Goal: Information Seeking & Learning: Learn about a topic

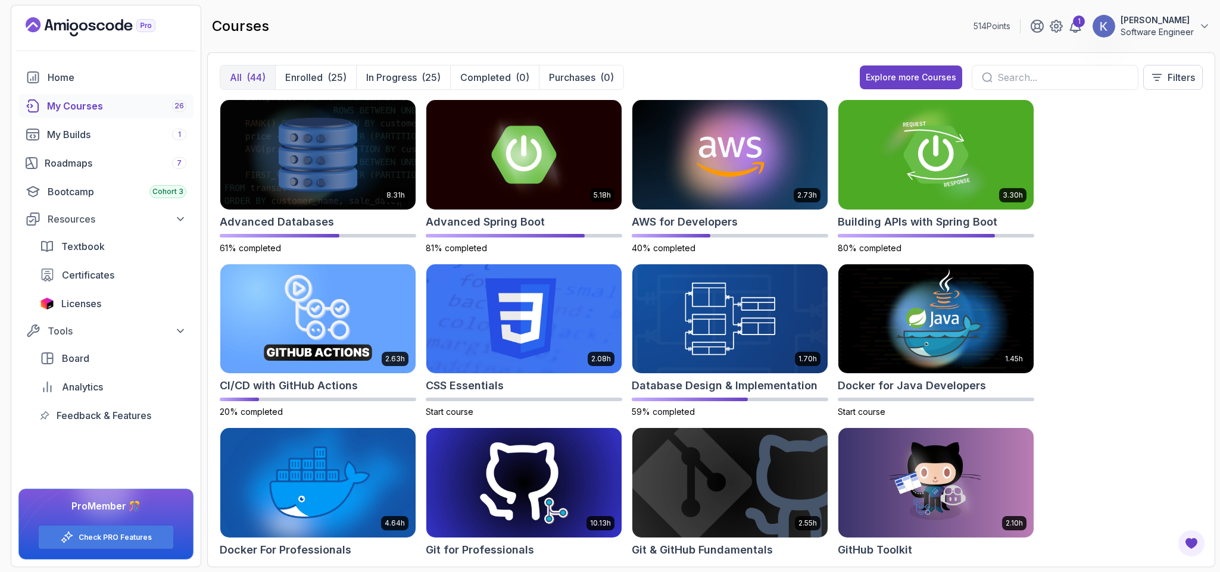
click at [1122, 293] on div "8.31h Advanced Databases 61% completed 5.18h Advanced Spring Boot 81% completed…" at bounding box center [711, 327] width 983 height 456
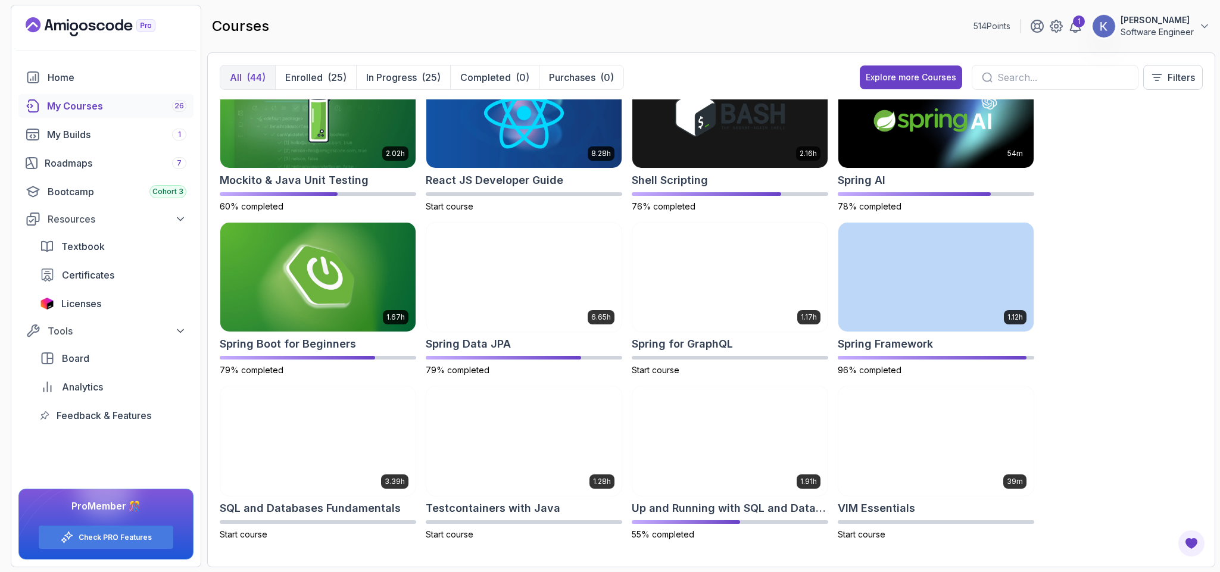
drag, startPoint x: 0, startPoint y: 0, endPoint x: 1122, endPoint y: 293, distance: 1159.7
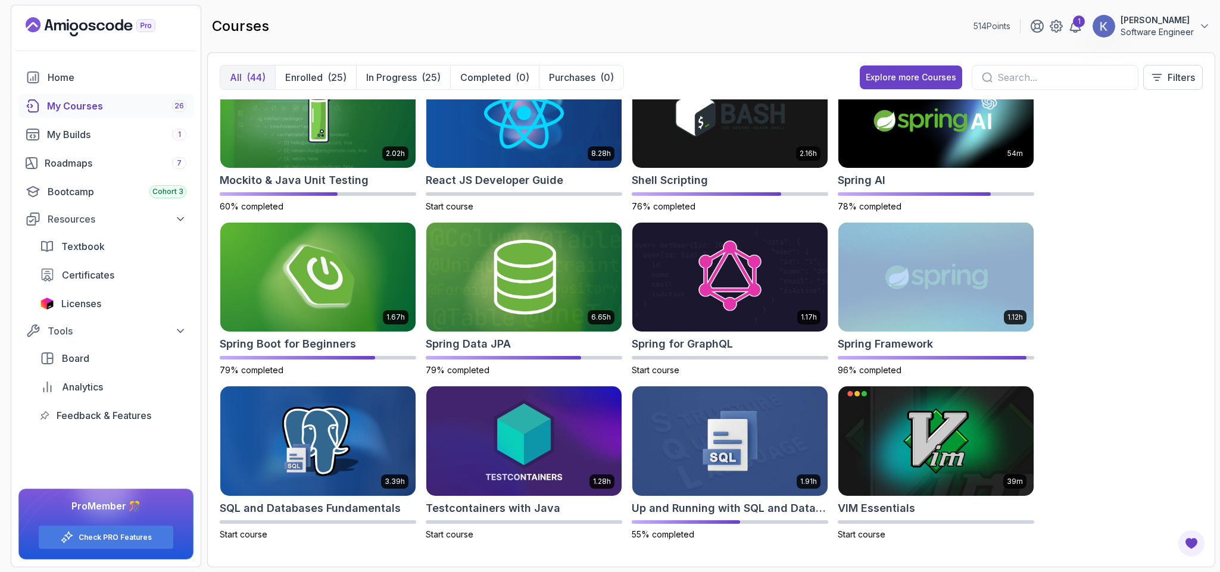
click at [1122, 293] on div "8.31h Advanced Databases 61% completed 5.18h Advanced Spring Boot 81% completed…" at bounding box center [711, 327] width 983 height 456
click at [1114, 326] on div "8.31h Advanced Databases 61% completed 5.18h Advanced Spring Boot 81% completed…" at bounding box center [711, 327] width 983 height 456
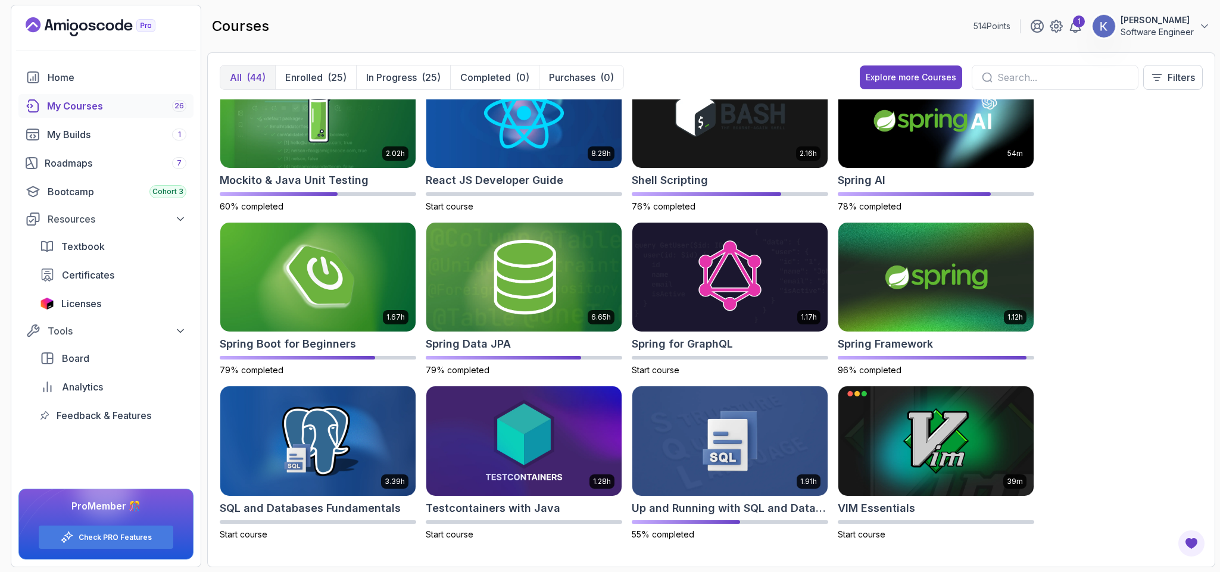
scroll to position [958, 0]
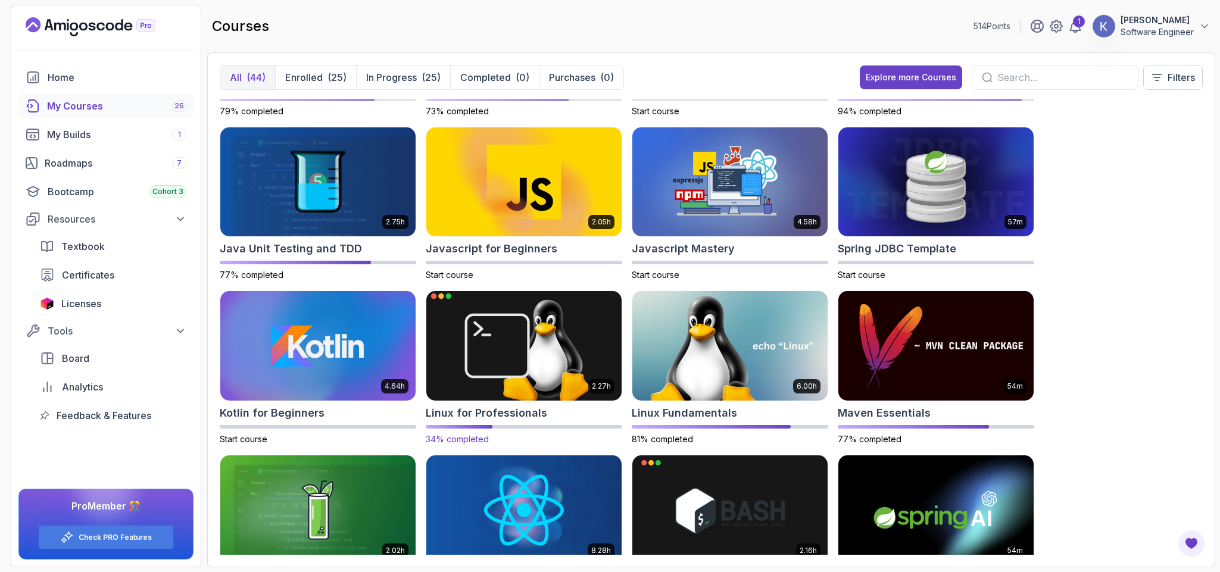
click at [503, 368] on img at bounding box center [524, 346] width 205 height 115
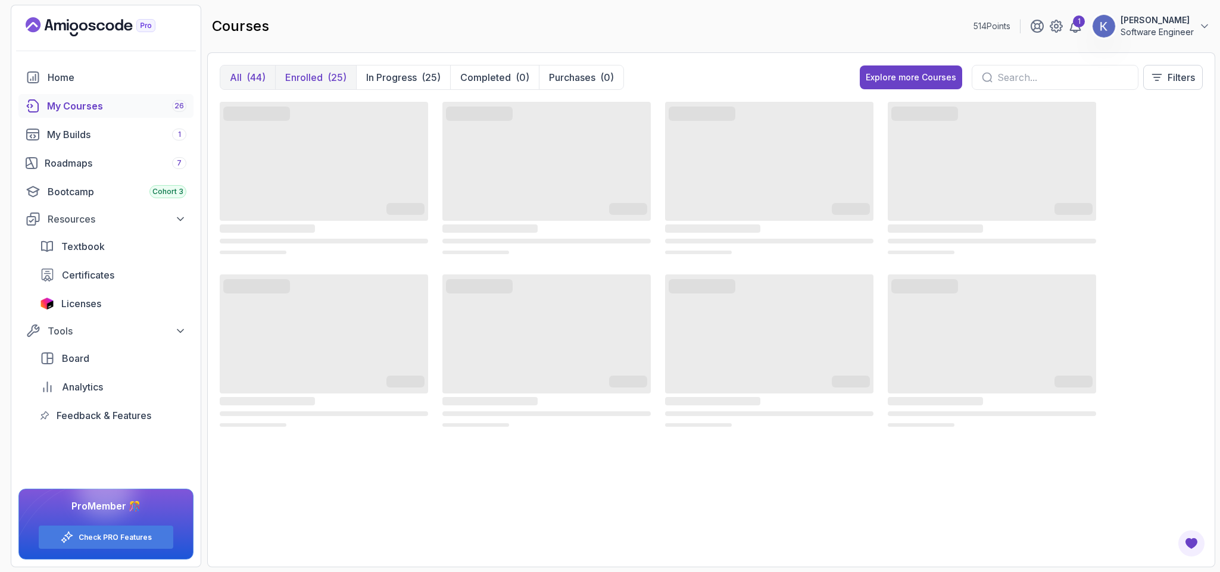
click at [324, 70] on button "Enrolled (25)" at bounding box center [315, 78] width 81 height 24
click at [416, 70] on button "In Progress (25)" at bounding box center [403, 78] width 94 height 24
click at [1032, 76] on input "text" at bounding box center [1063, 77] width 131 height 14
type input "java"
click at [1073, 79] on input "java" at bounding box center [1063, 77] width 131 height 14
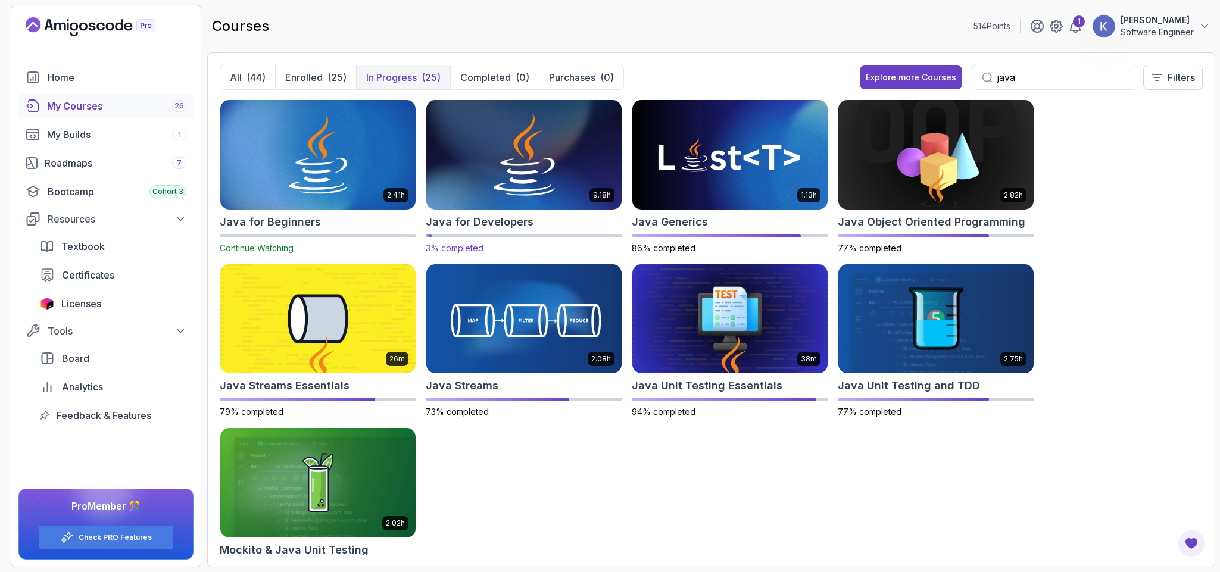
click at [509, 175] on img at bounding box center [524, 154] width 205 height 115
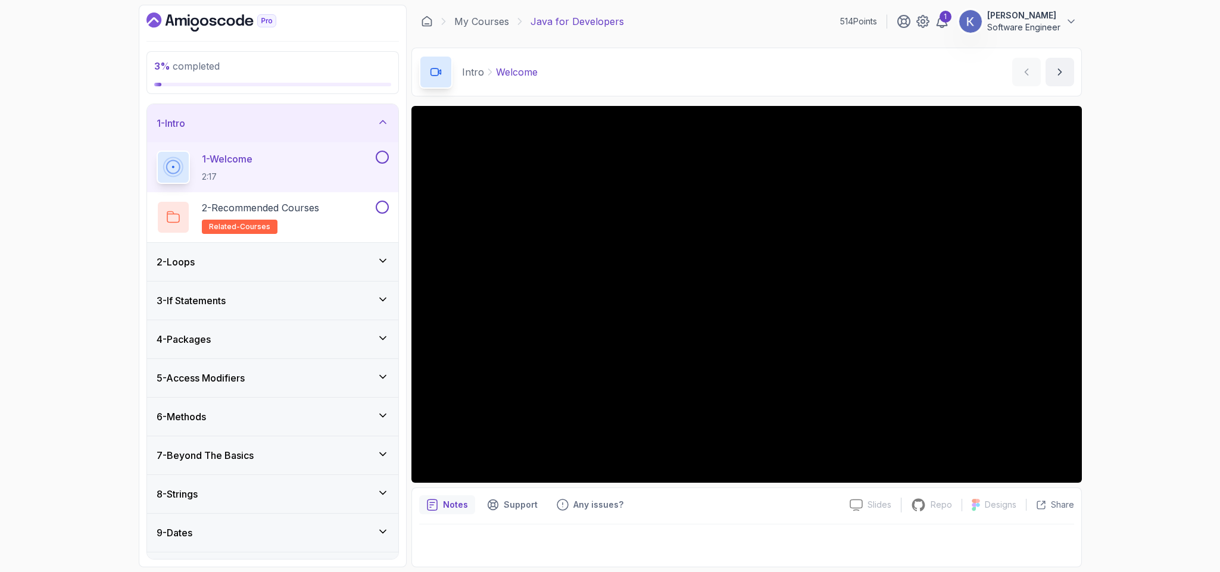
click at [339, 493] on div "8 - Strings" at bounding box center [273, 494] width 232 height 14
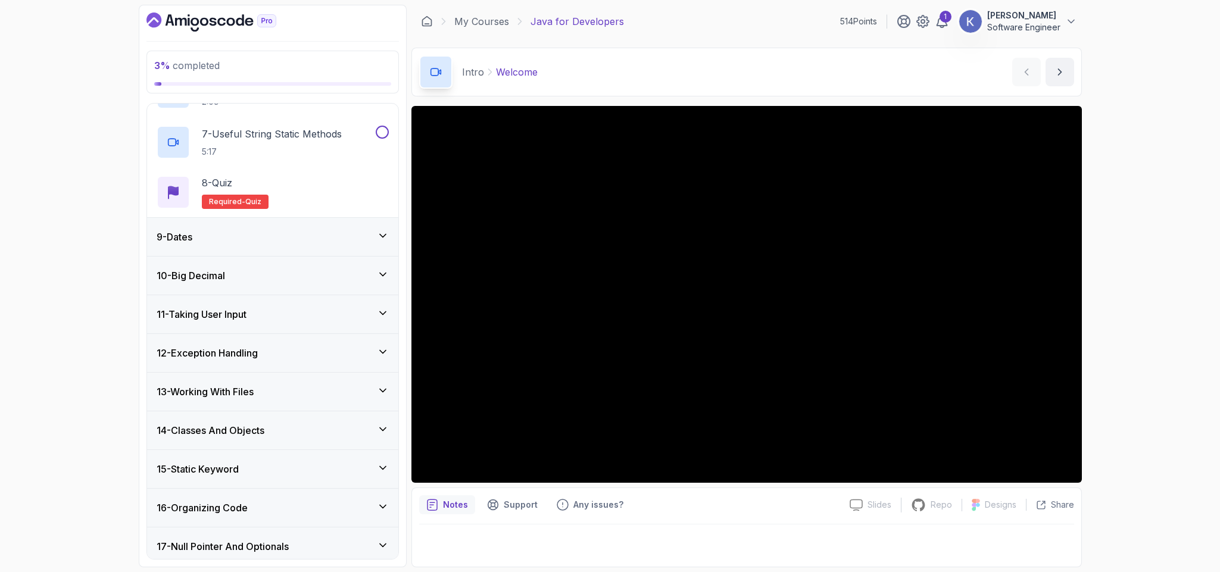
scroll to position [686, 0]
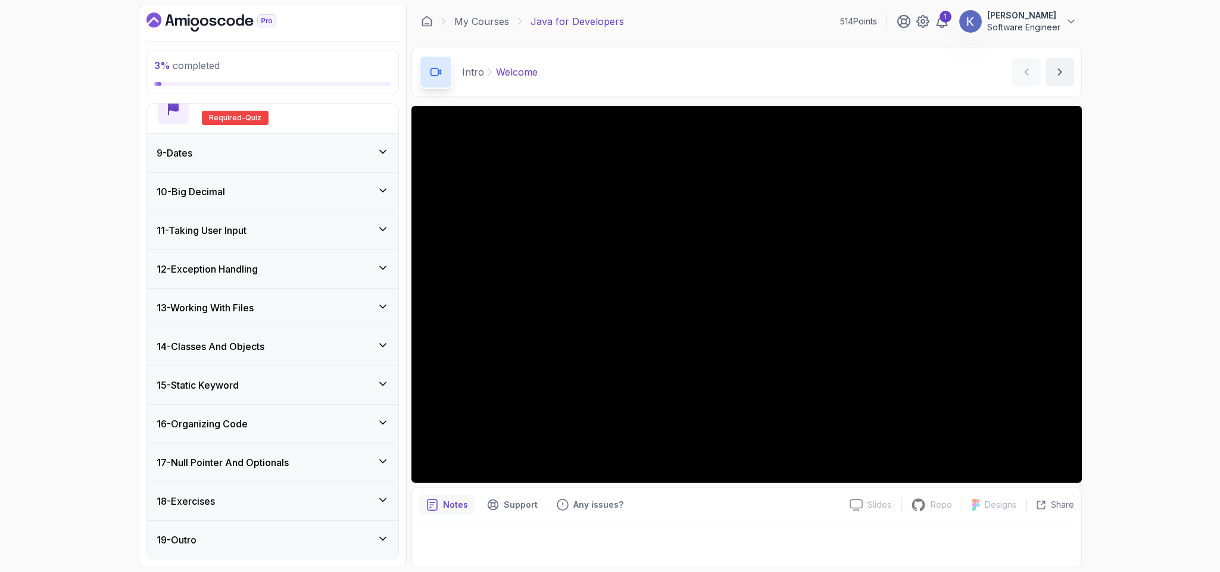
click at [301, 422] on div "16 - Organizing Code" at bounding box center [273, 424] width 232 height 14
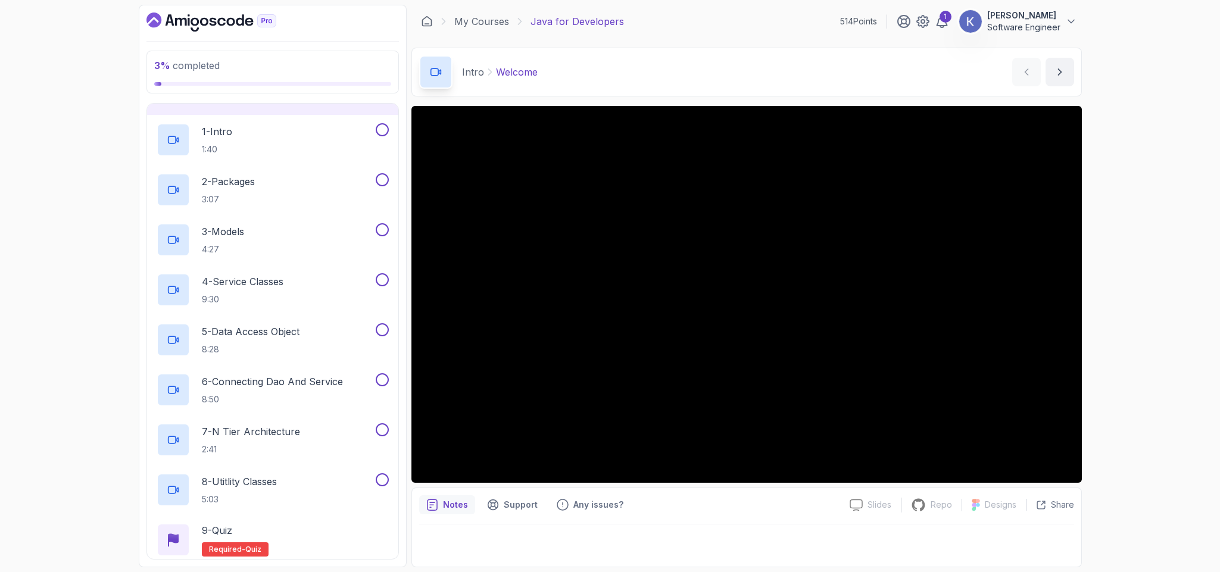
scroll to position [643, 0]
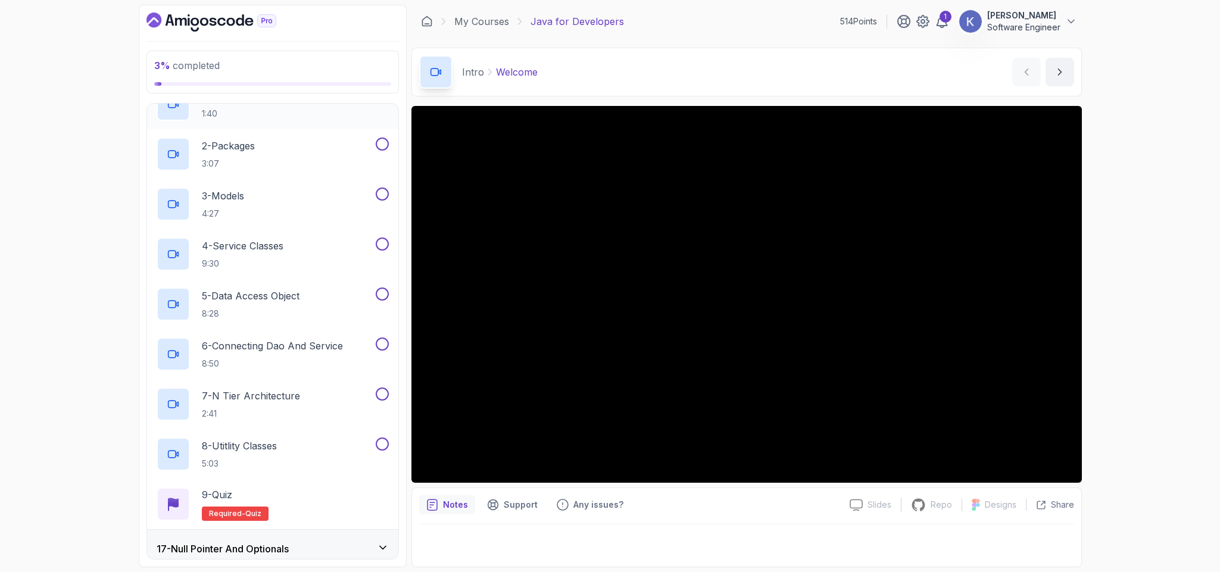
click at [248, 118] on div "1 - Intro 1:40" at bounding box center [265, 104] width 217 height 33
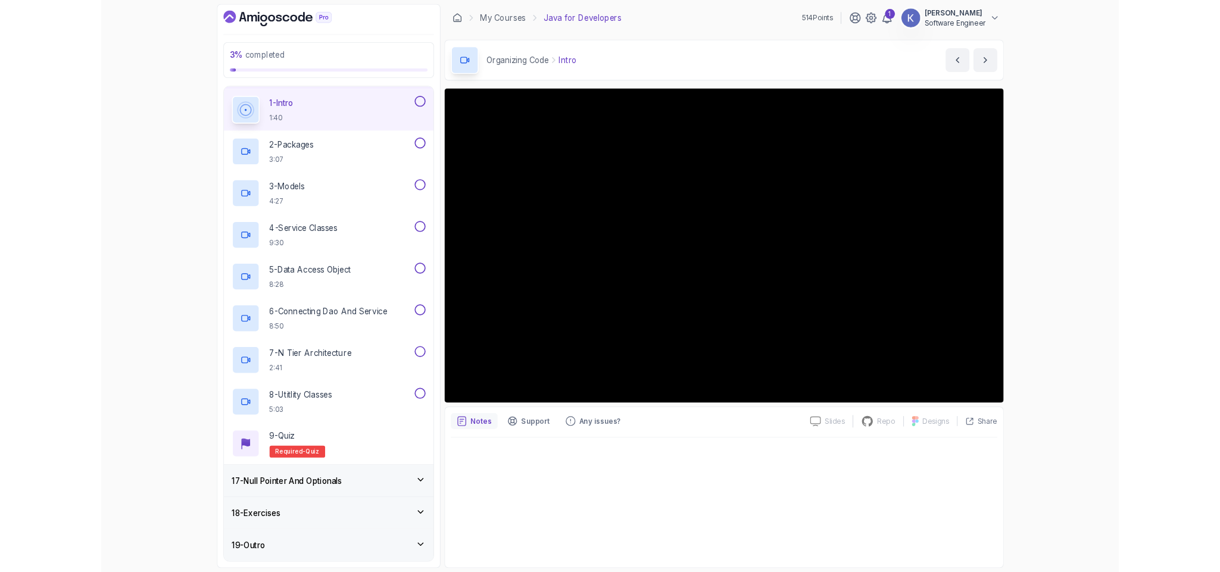
scroll to position [622, 0]
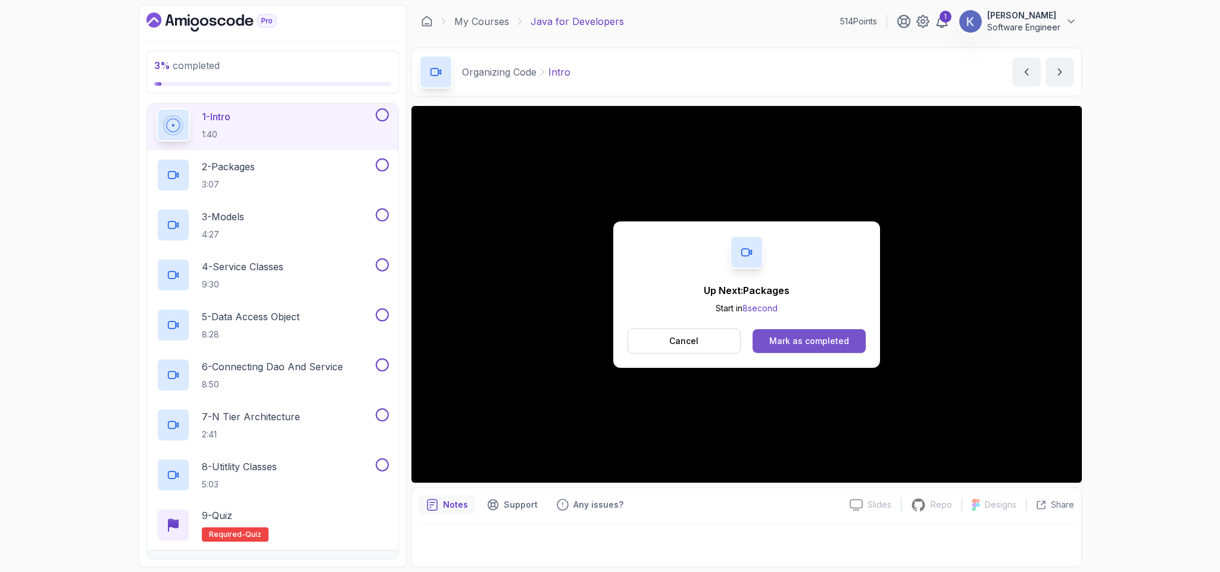
click at [839, 341] on div "Mark as completed" at bounding box center [809, 341] width 80 height 12
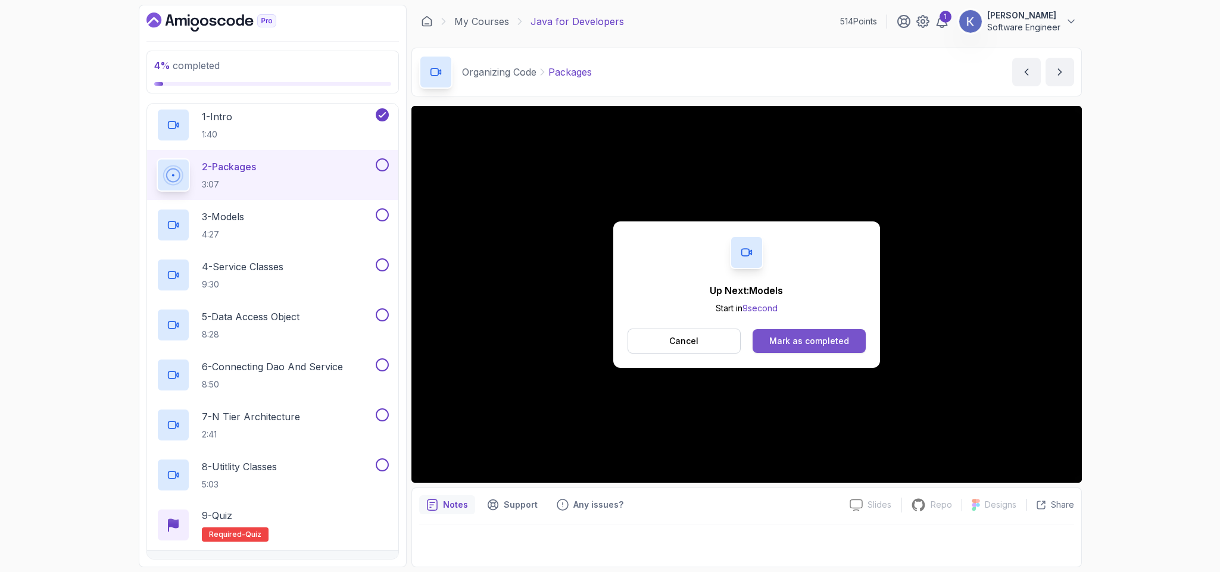
click at [831, 349] on button "Mark as completed" at bounding box center [809, 341] width 113 height 24
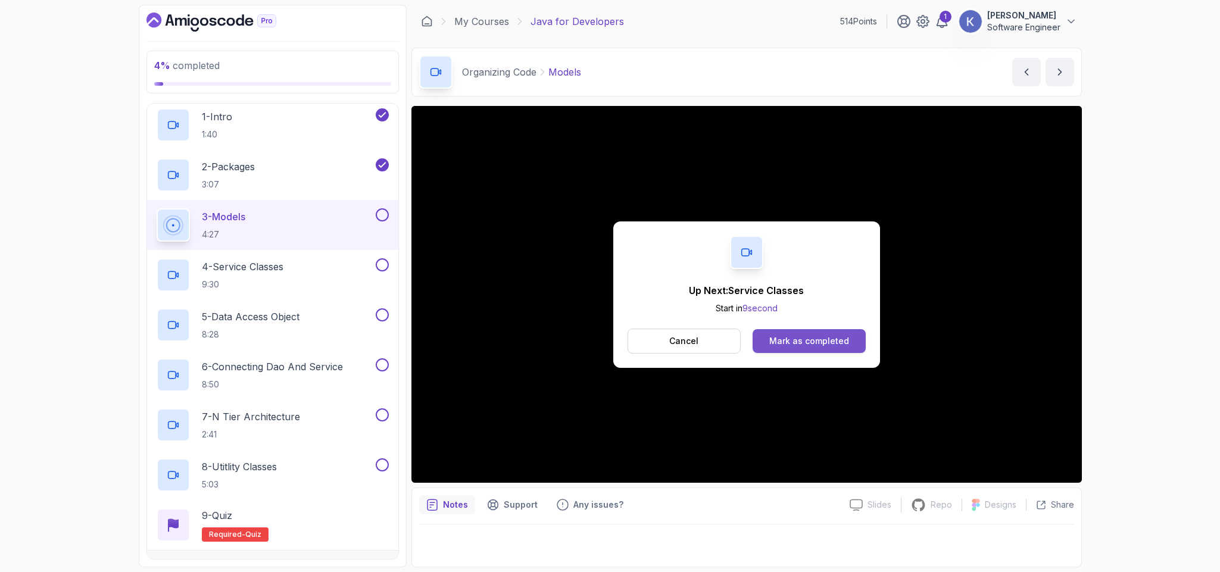
click at [831, 349] on button "Mark as completed" at bounding box center [809, 341] width 113 height 24
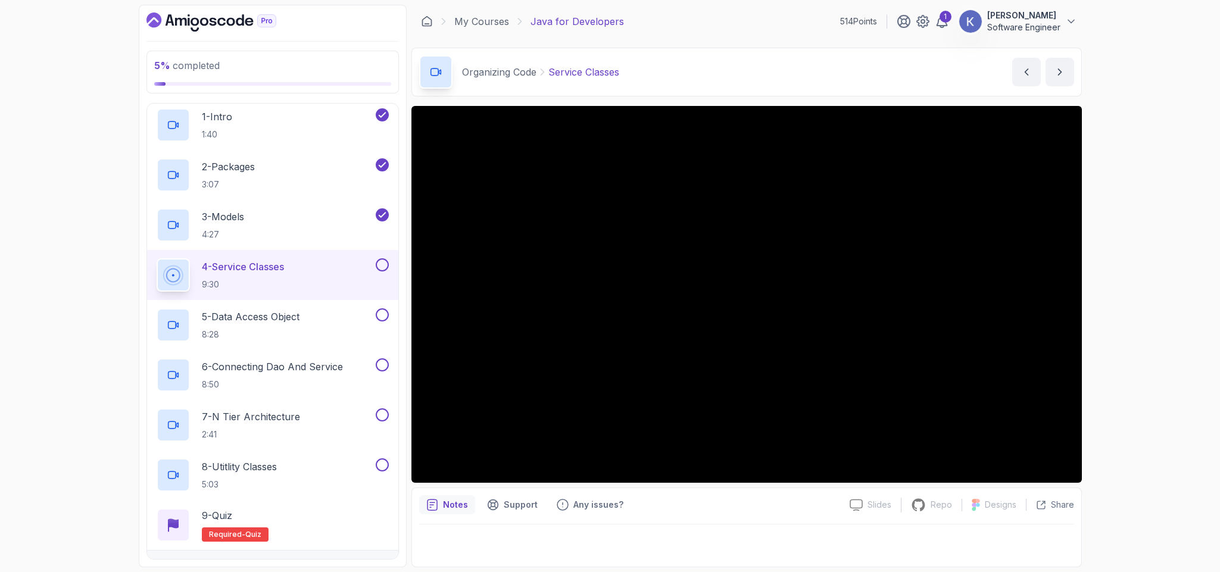
click at [8, 331] on div "5 % completed 1 - Intro 2 - Loops 3 - If Statements 4 - Packages 5 - Access Mod…" at bounding box center [610, 286] width 1220 height 572
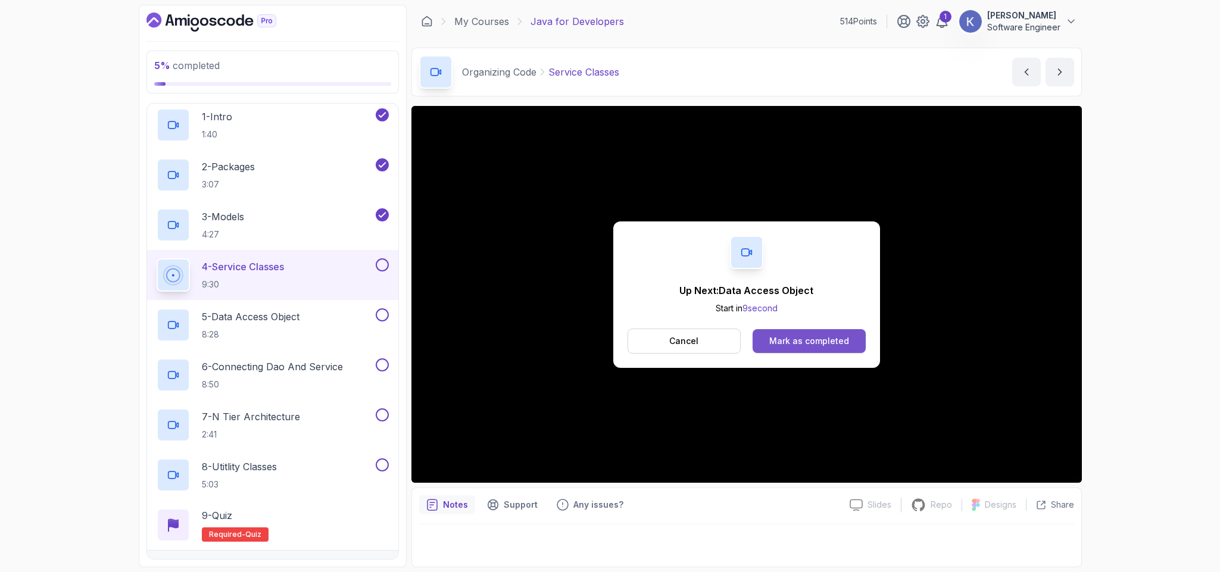
click at [822, 342] on div "Mark as completed" at bounding box center [809, 341] width 80 height 12
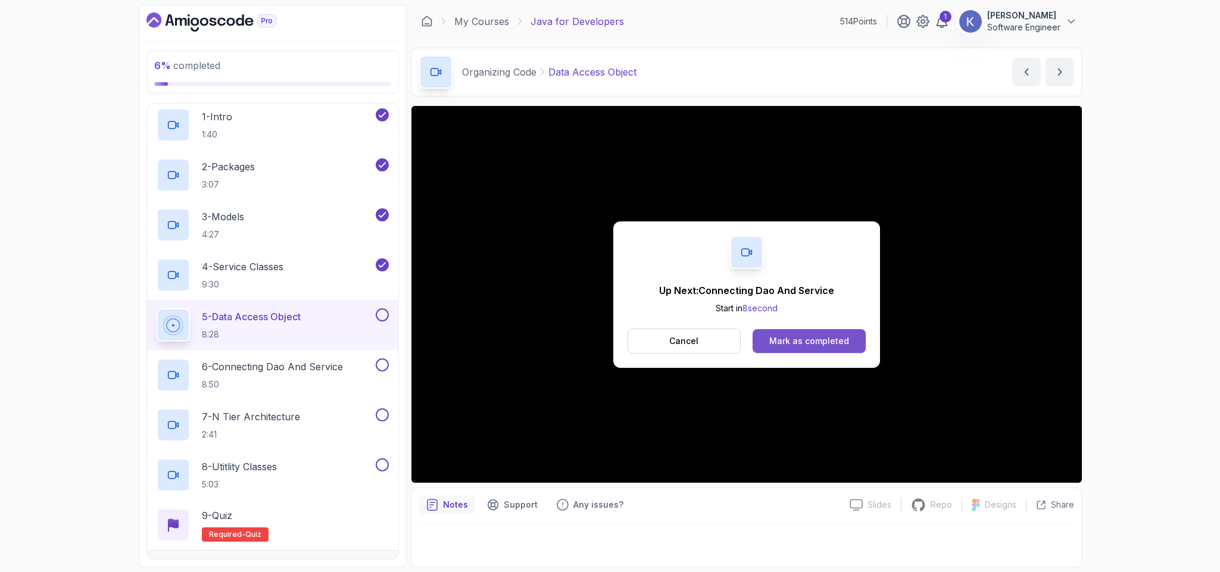
click at [844, 338] on div "Mark as completed" at bounding box center [809, 341] width 80 height 12
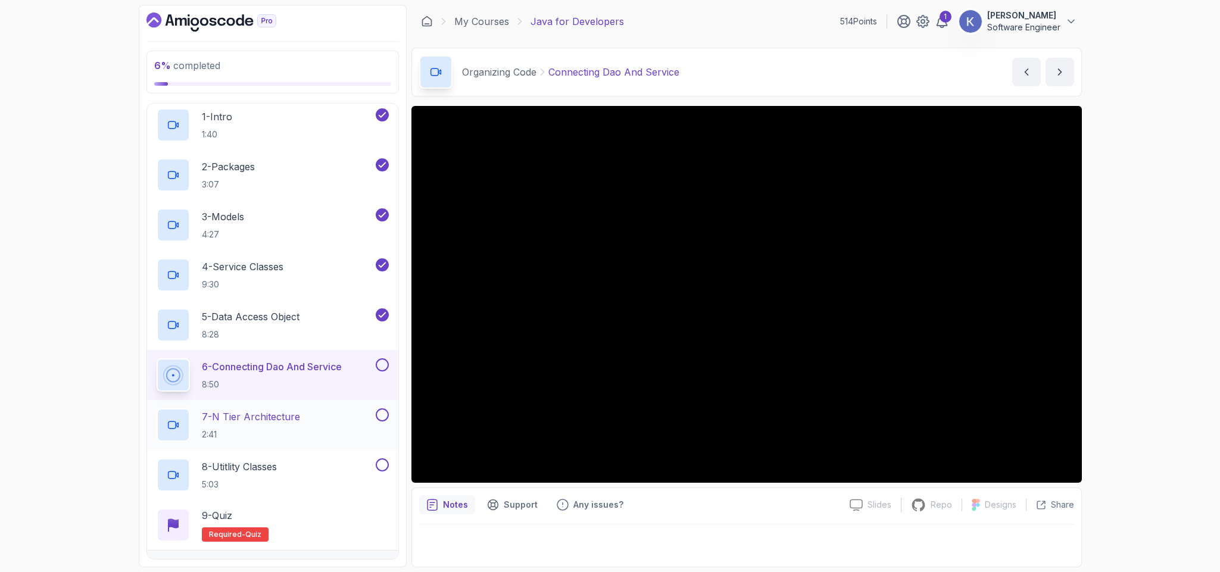
click at [261, 441] on p "2:41" at bounding box center [251, 435] width 98 height 12
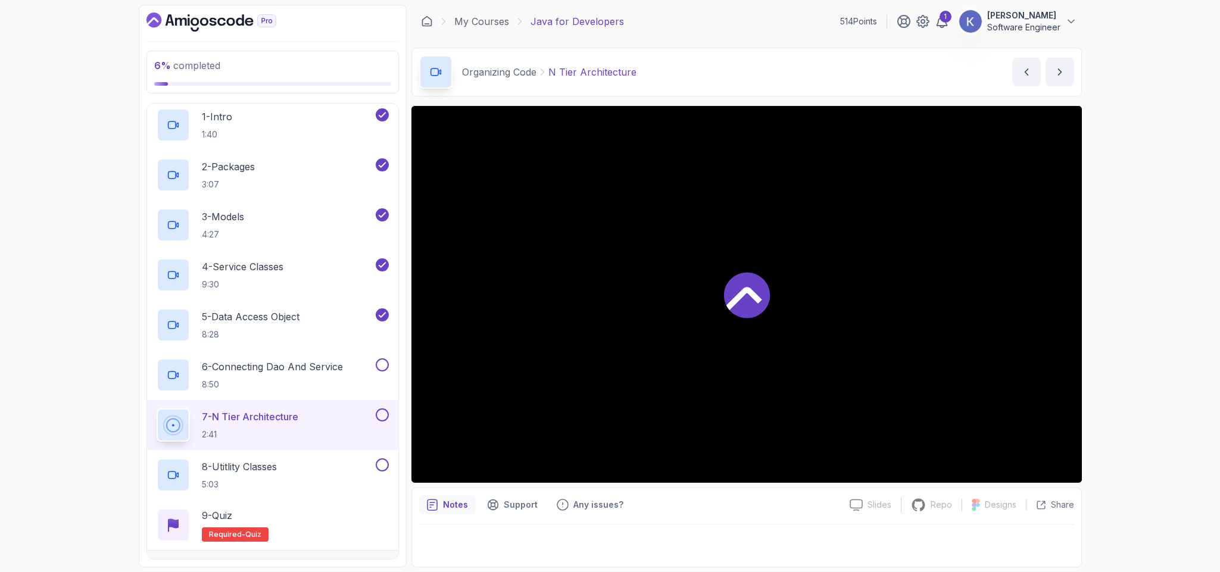
click at [261, 441] on p "2:41" at bounding box center [250, 435] width 96 height 12
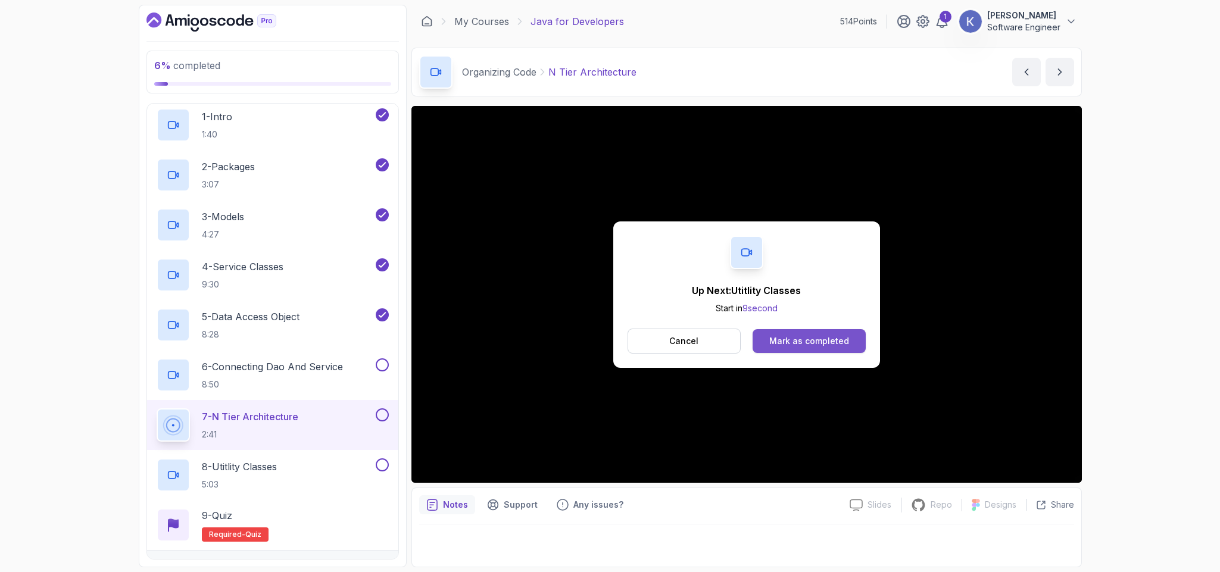
click at [819, 333] on button "Mark as completed" at bounding box center [809, 341] width 113 height 24
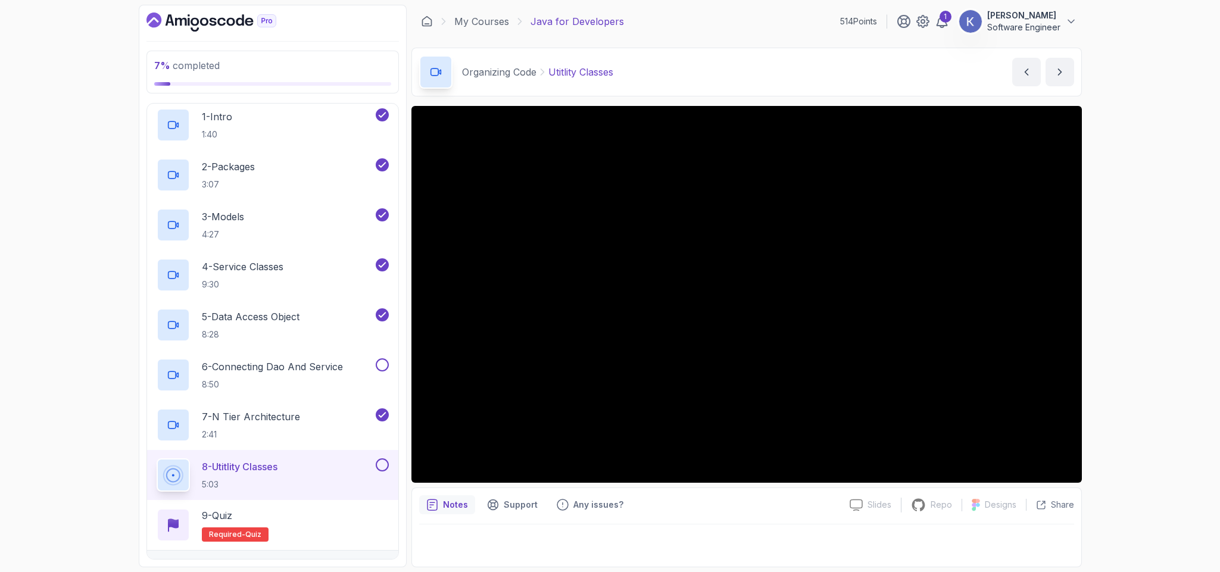
click at [158, 487] on div at bounding box center [173, 475] width 33 height 33
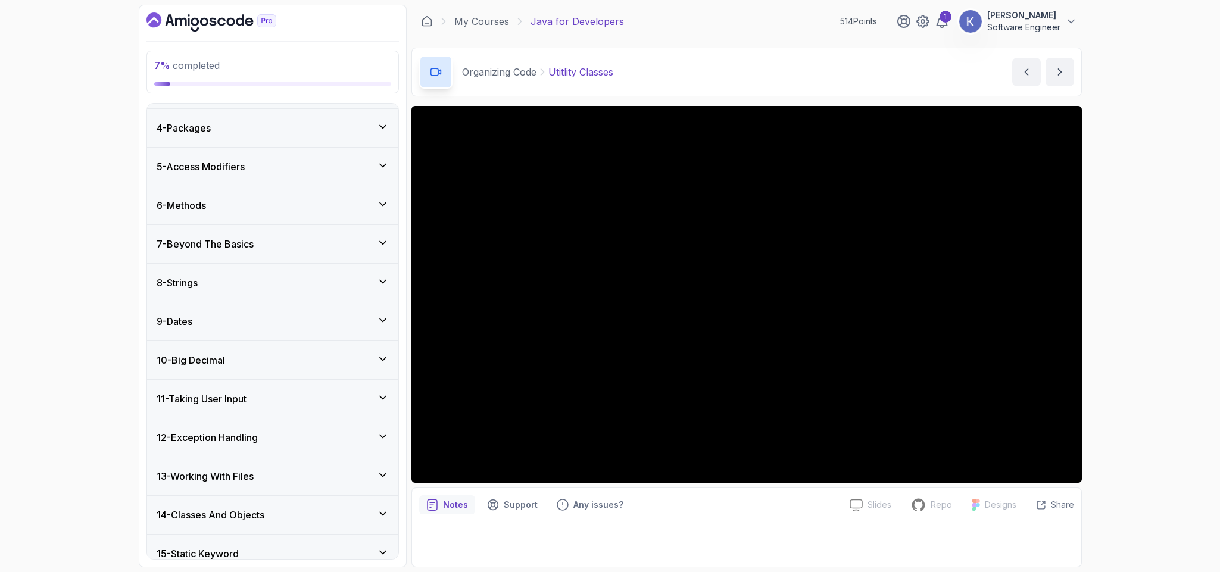
scroll to position [143, 0]
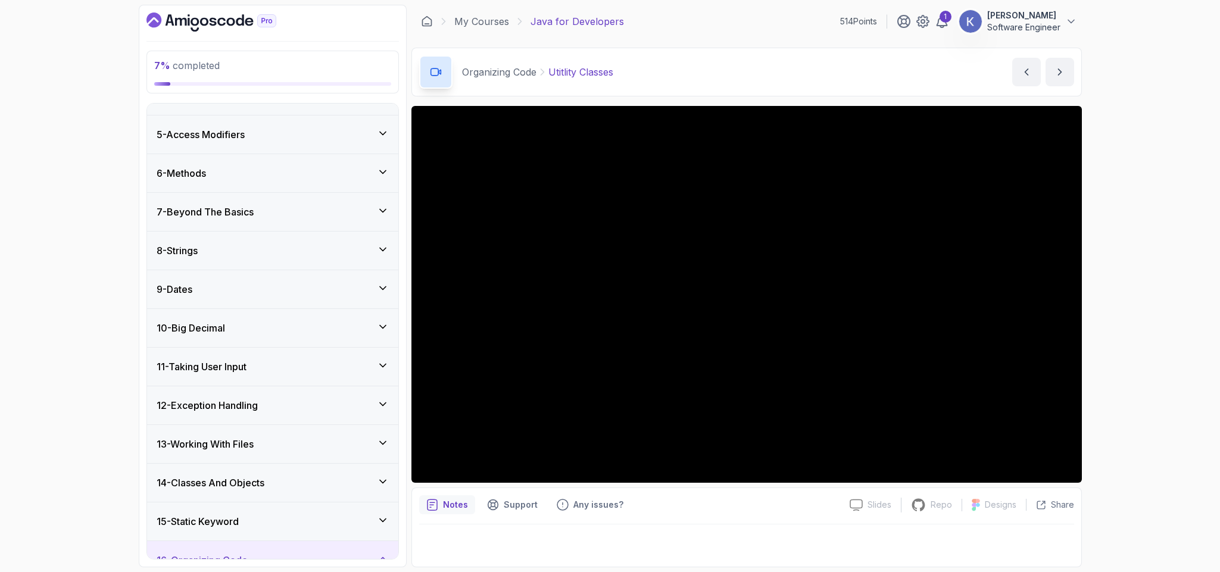
click at [228, 413] on h3 "12 - Exception Handling" at bounding box center [207, 405] width 101 height 14
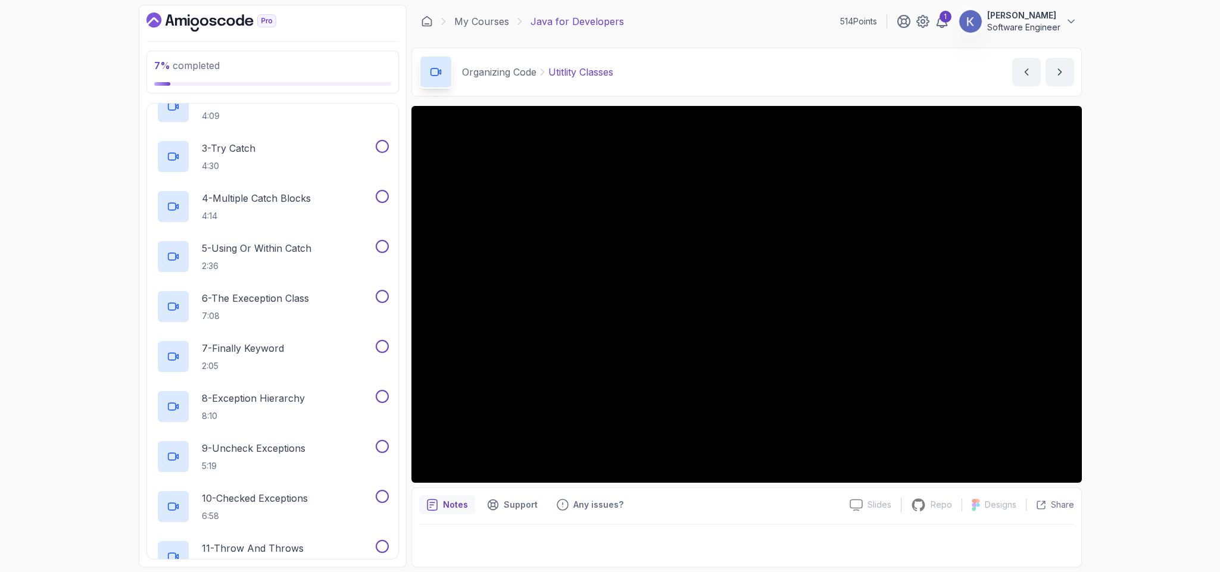
scroll to position [572, 0]
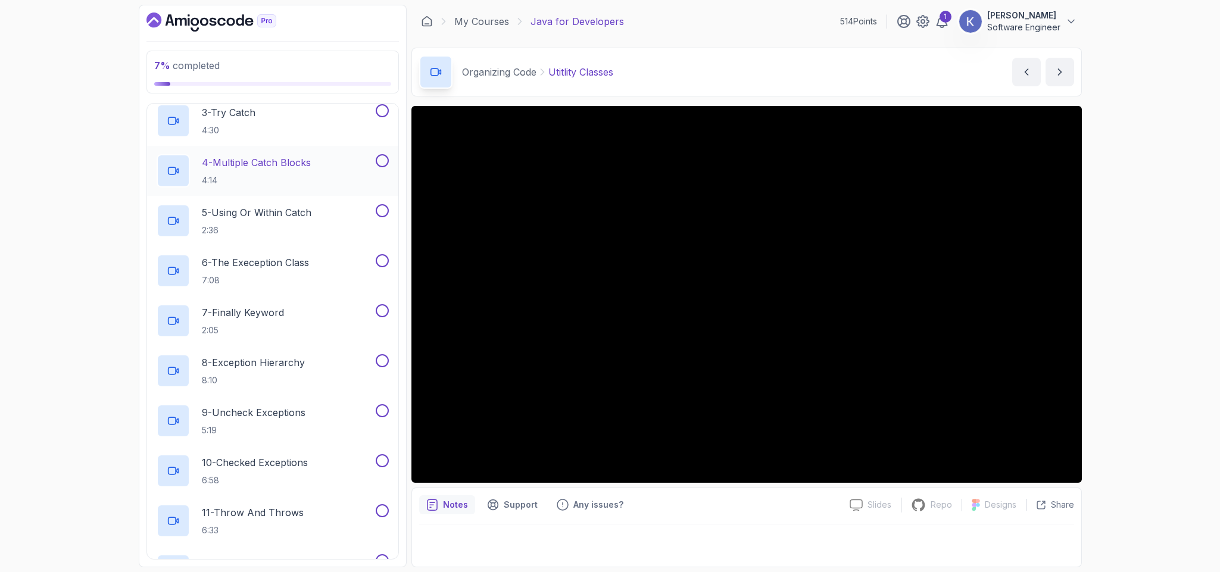
click at [152, 167] on div "4 - Multiple Catch Blocks 4:14" at bounding box center [272, 171] width 251 height 50
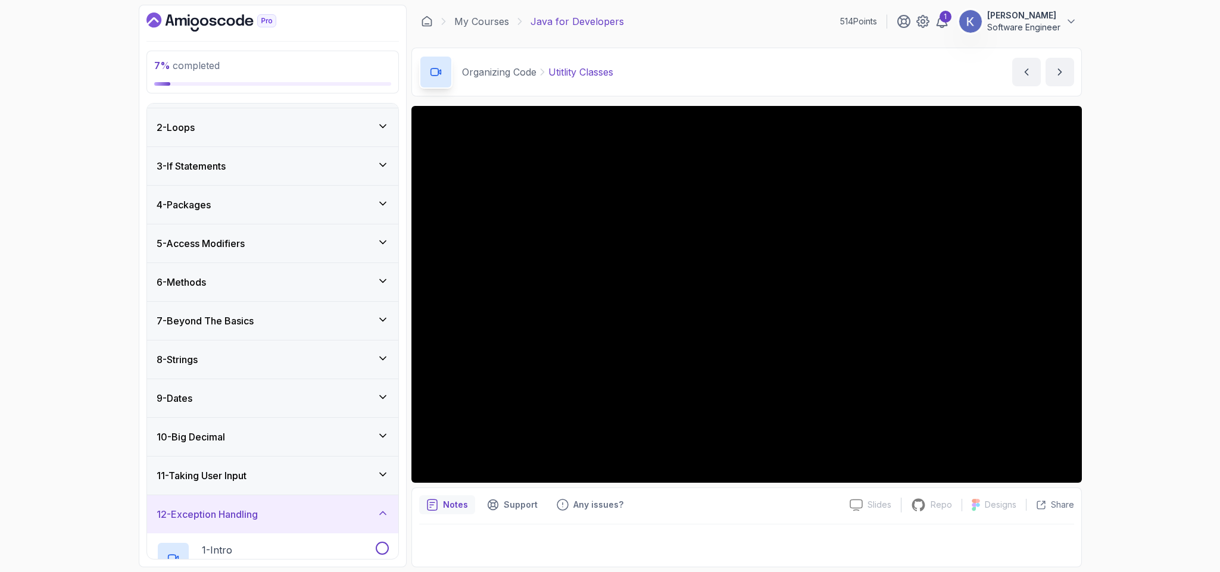
scroll to position [36, 0]
click at [197, 236] on h3 "5 - Access Modifiers" at bounding box center [201, 242] width 88 height 14
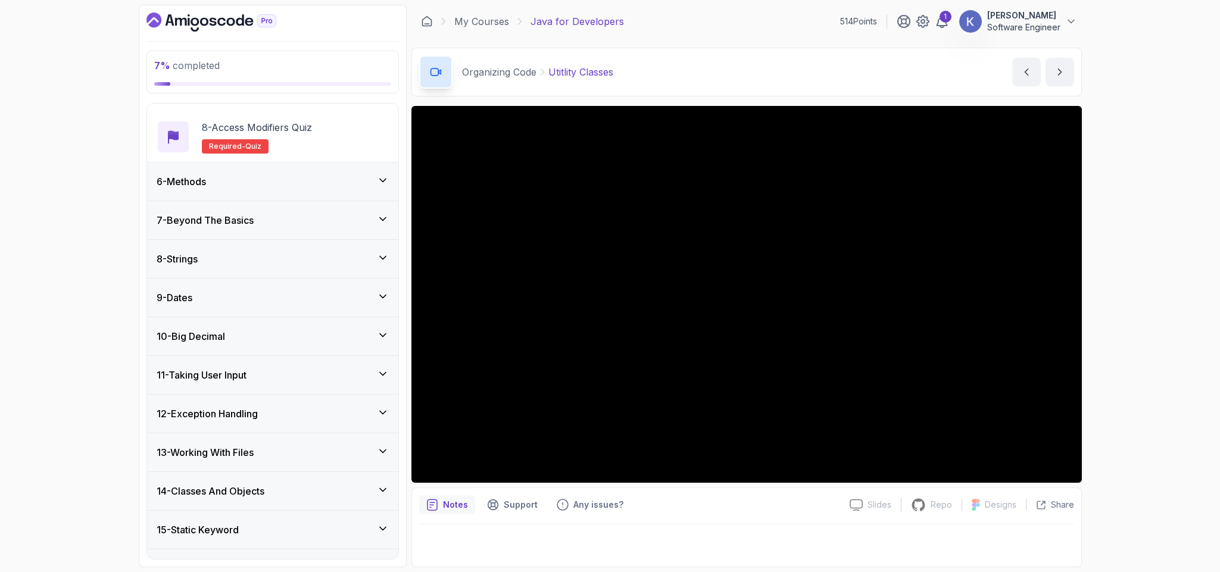
scroll to position [536, 0]
click at [204, 226] on h3 "7 - Beyond The Basics" at bounding box center [205, 219] width 97 height 14
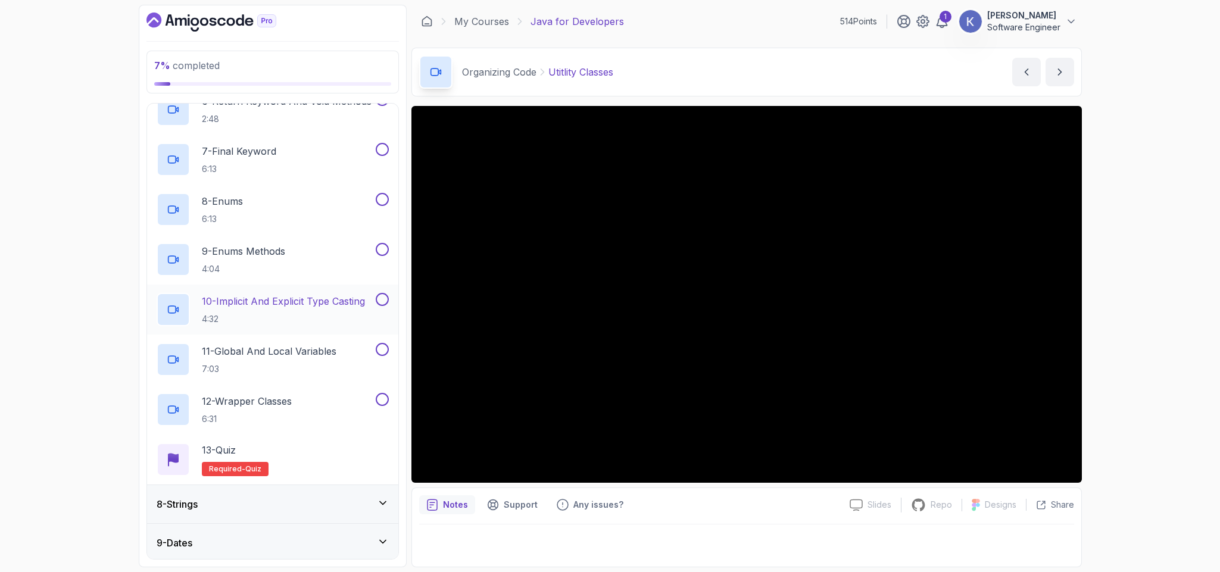
scroll to position [143, 0]
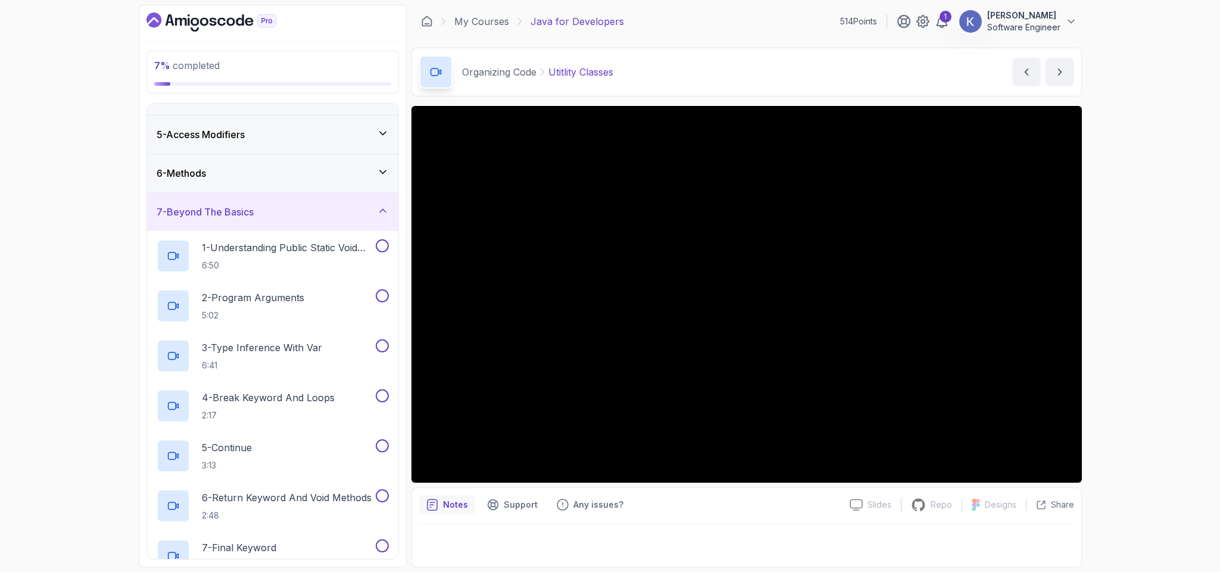
click at [236, 179] on div "6 - Methods" at bounding box center [273, 173] width 232 height 14
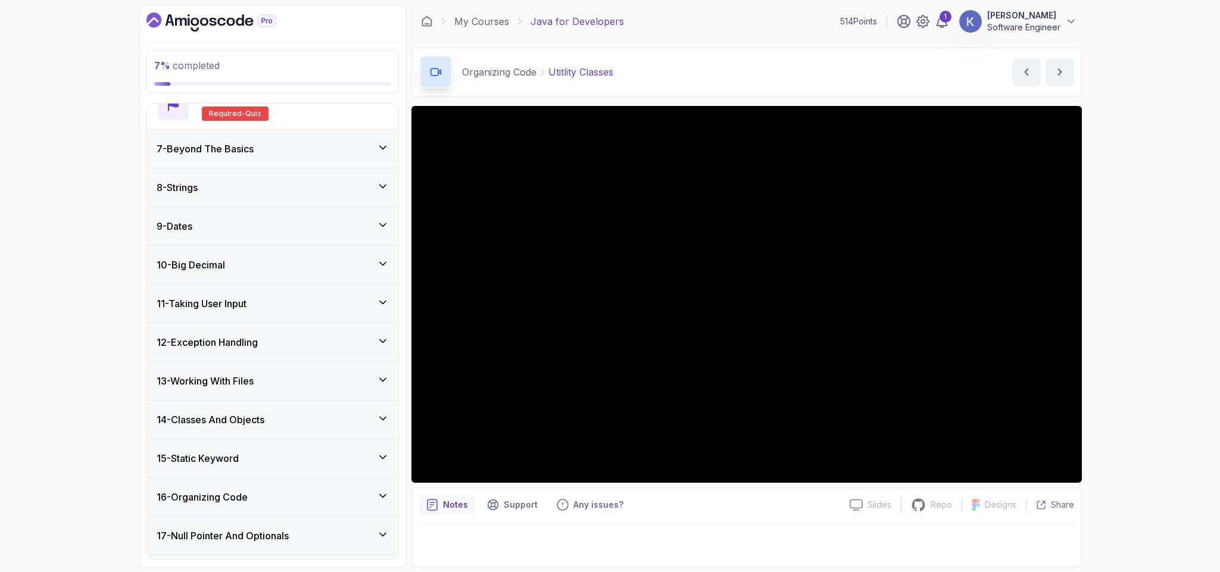
scroll to position [607, 0]
click at [239, 155] on h3 "7 - Beyond The Basics" at bounding box center [205, 148] width 97 height 14
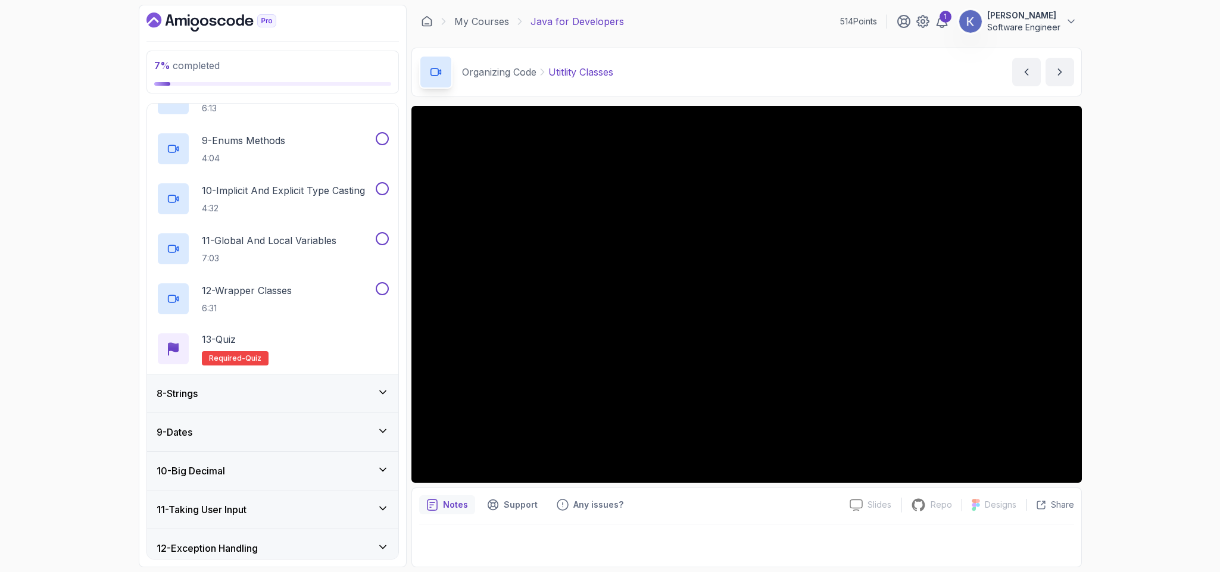
scroll to position [936, 0]
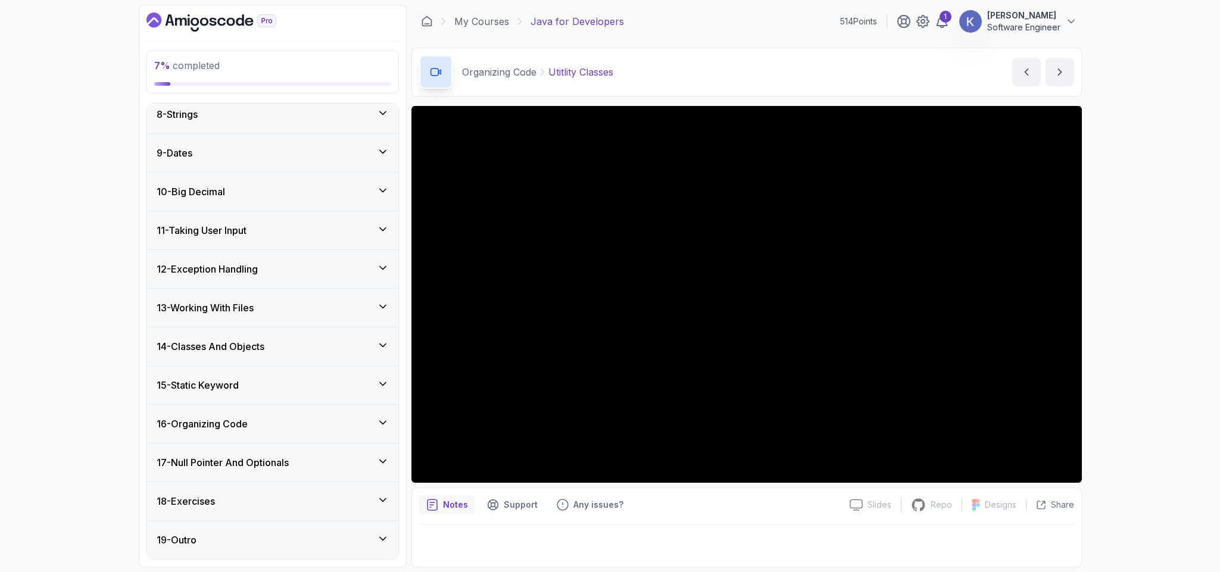
click at [289, 238] on div "11 - Taking User Input" at bounding box center [272, 230] width 251 height 38
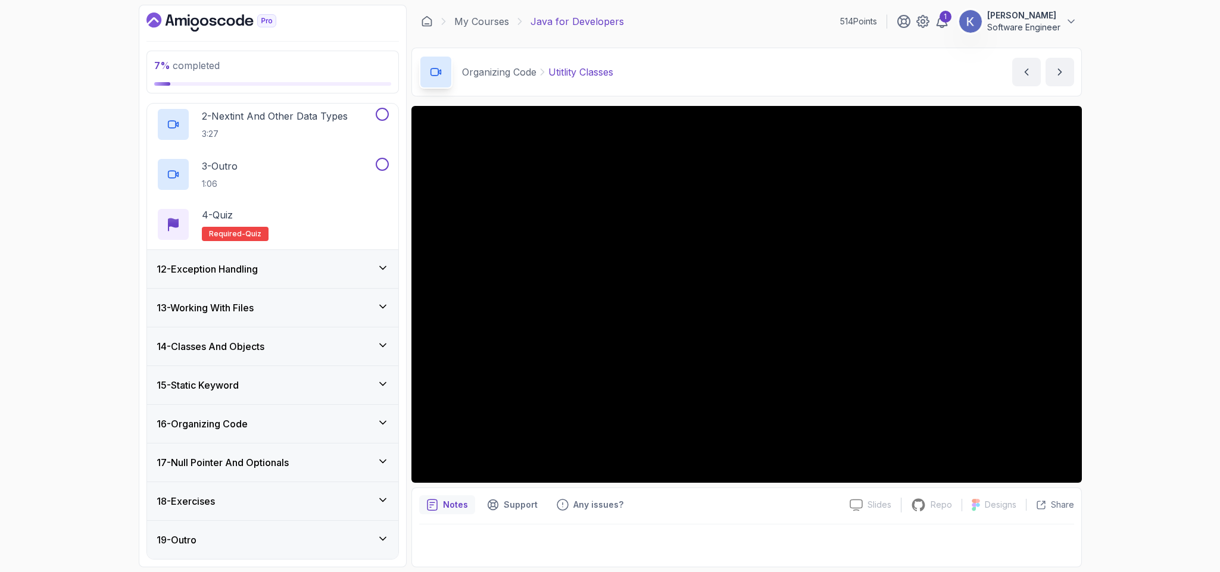
scroll to position [486, 0]
click at [274, 270] on div "12 - Exception Handling" at bounding box center [273, 269] width 232 height 14
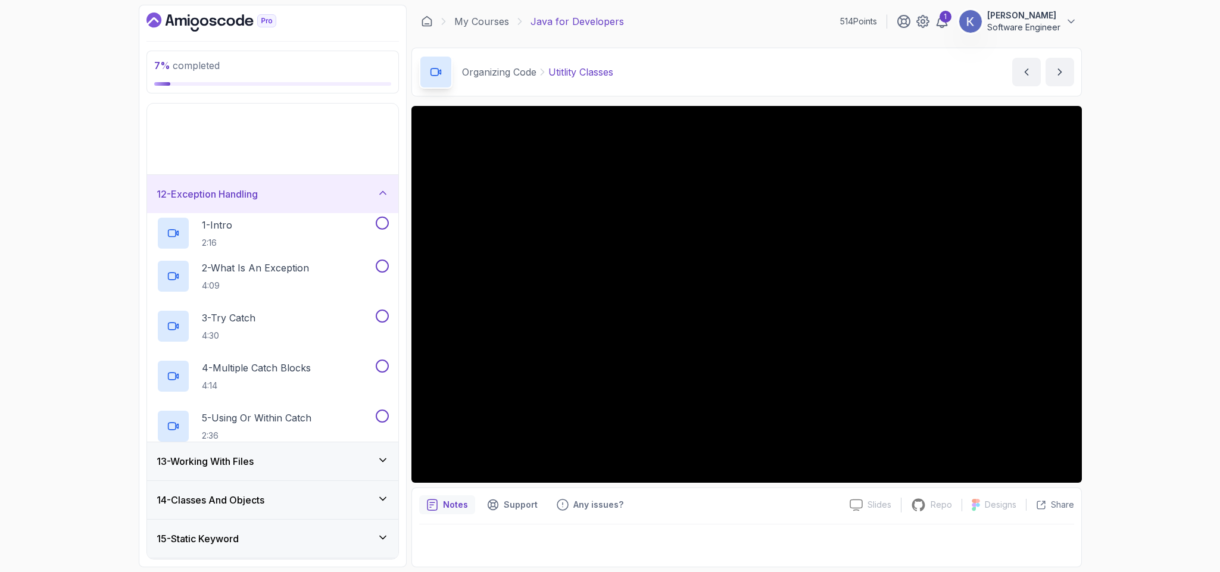
scroll to position [286, 0]
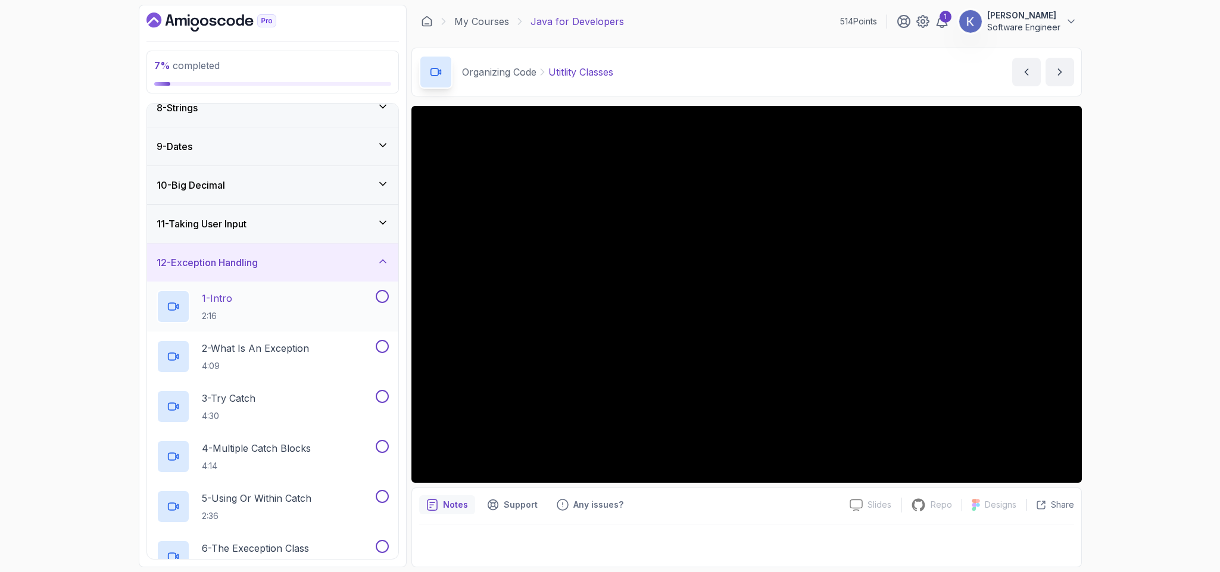
click at [265, 313] on div "1 - Intro 2:16" at bounding box center [265, 306] width 217 height 33
click at [149, 502] on div "5 - Using Or Within Catch 2:36" at bounding box center [272, 507] width 251 height 50
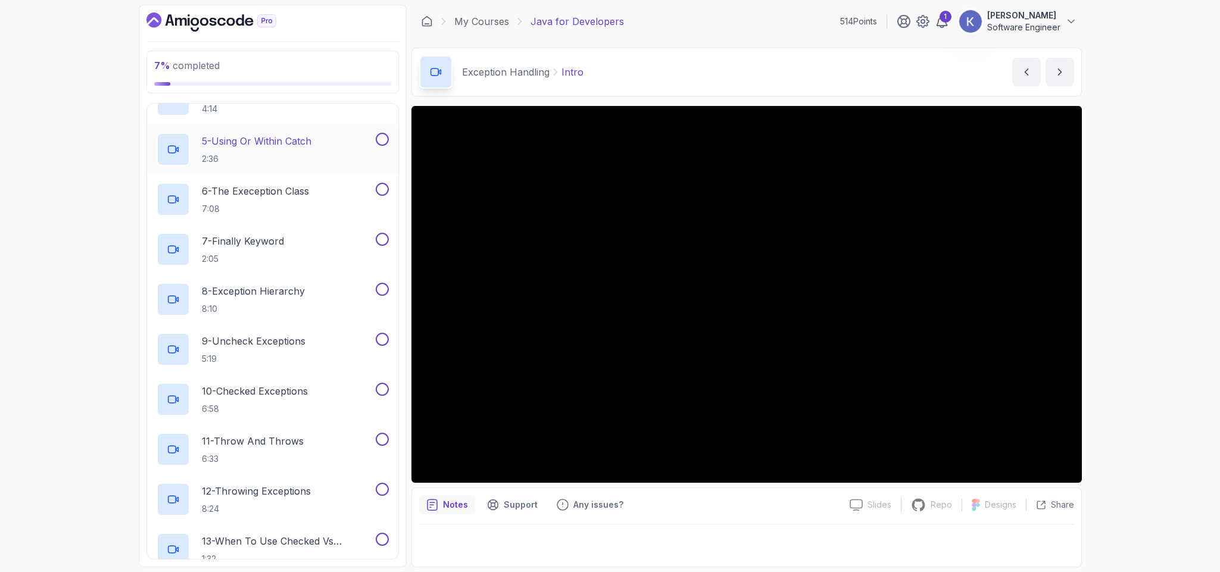
scroll to position [1036, 0]
